Goal: Find specific page/section: Find specific page/section

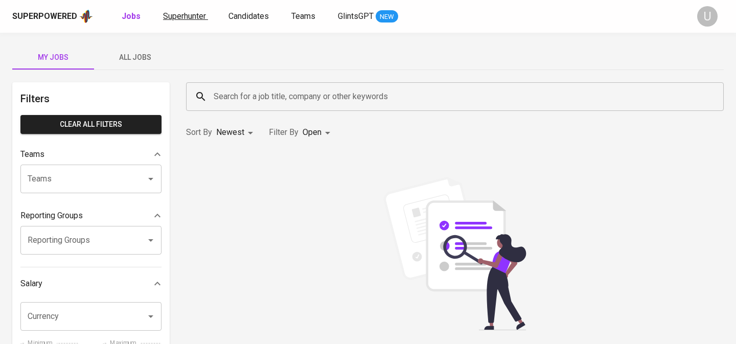
click at [165, 18] on span "Superhunter" at bounding box center [184, 16] width 43 height 10
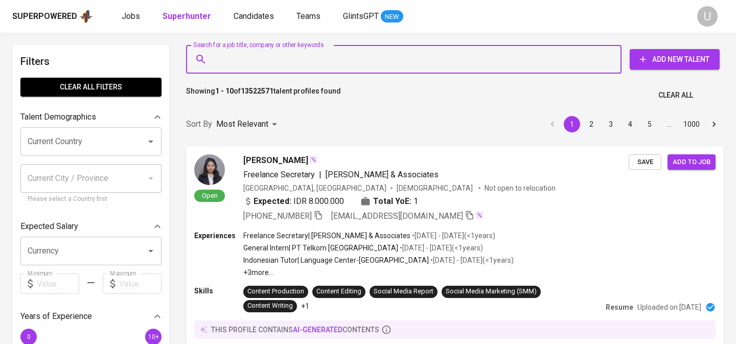
click at [260, 58] on input "Search for a job title, company or other keywords" at bounding box center [406, 59] width 391 height 19
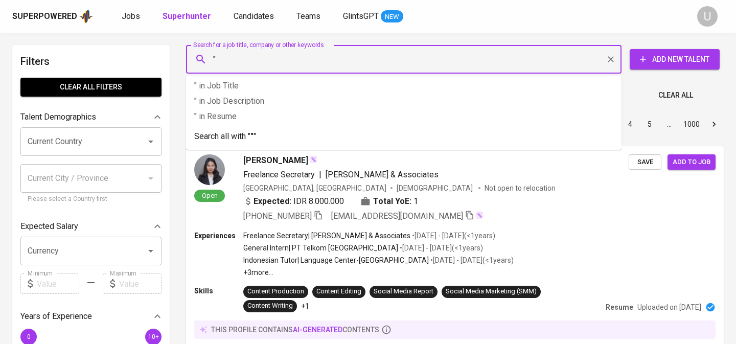
paste input "[PERSON_NAME]"
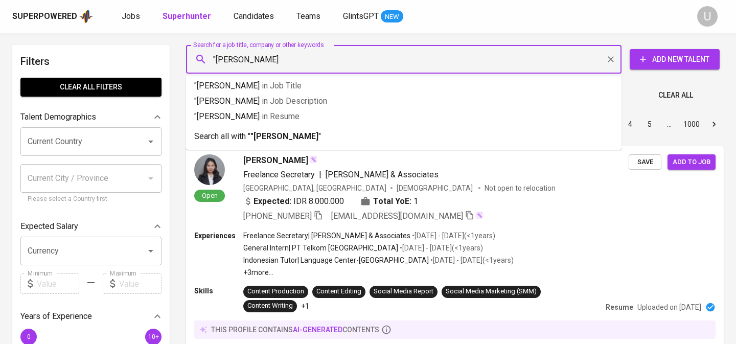
type input ""[PERSON_NAME]""
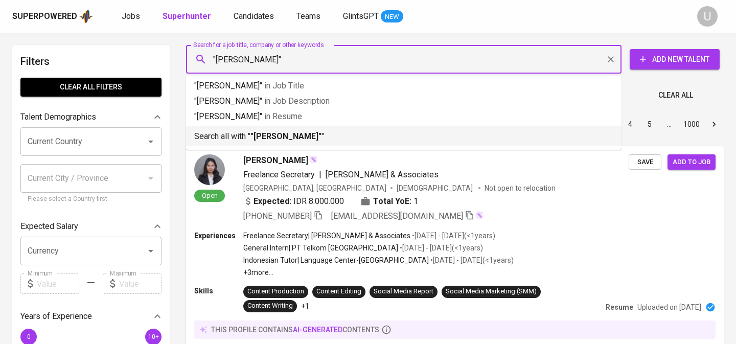
click at [250, 134] on p "Search all with " "[PERSON_NAME]" "" at bounding box center [403, 136] width 419 height 12
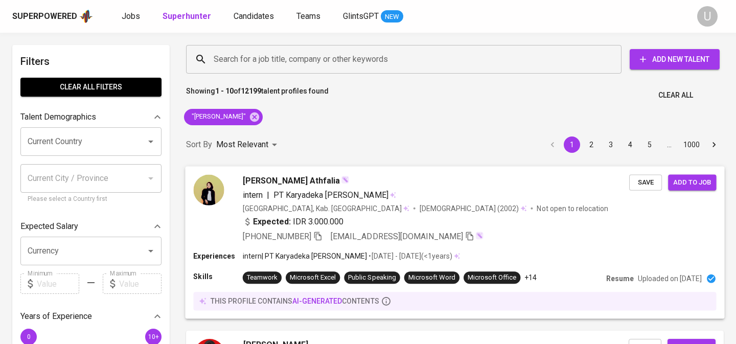
click at [307, 184] on span "[PERSON_NAME] Athfalia" at bounding box center [292, 180] width 98 height 12
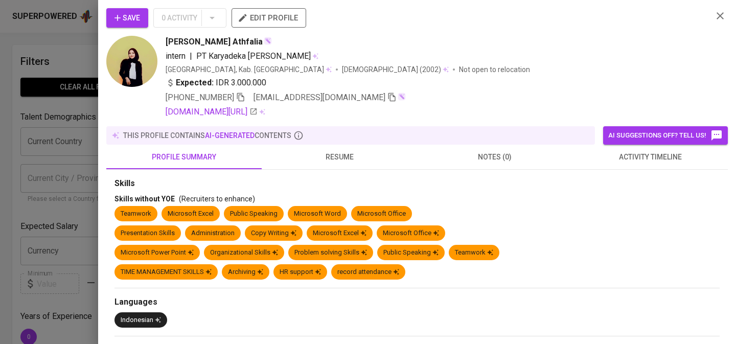
click at [342, 155] on span "resume" at bounding box center [339, 157] width 143 height 13
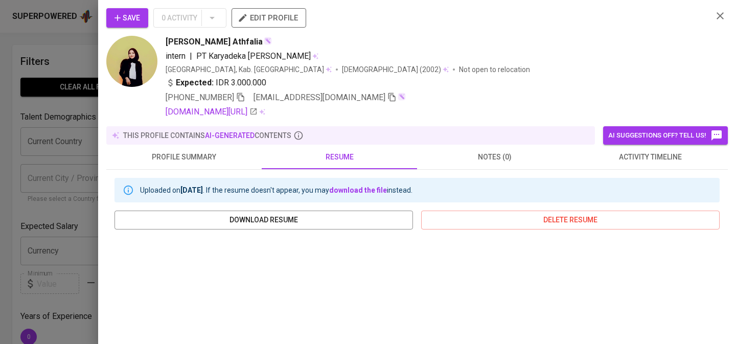
click at [722, 16] on icon "button" at bounding box center [720, 16] width 12 height 12
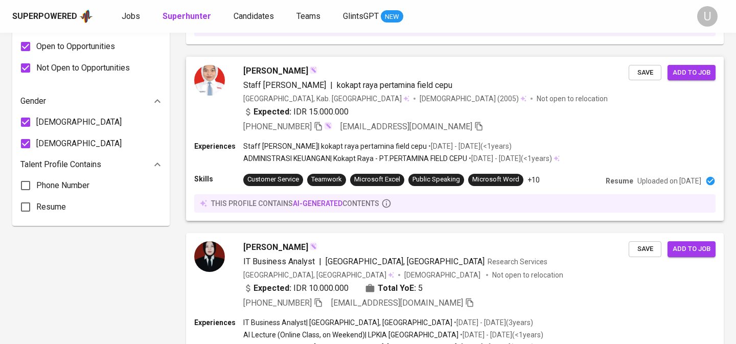
scroll to position [689, 0]
